Goal: Find specific page/section

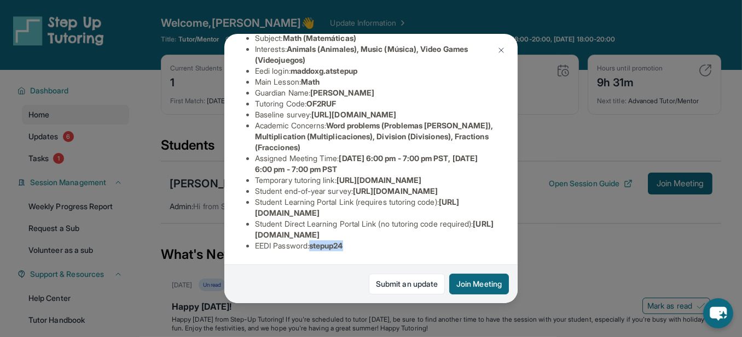
scroll to position [199, 0]
drag, startPoint x: 406, startPoint y: 130, endPoint x: 312, endPoint y: 135, distance: 93.7
click at [312, 77] on li "Eedi login : maddoxg.atstepup" at bounding box center [375, 71] width 241 height 11
copy span "maddoxg.atstepup"
